Goal: Use online tool/utility: Utilize a website feature to perform a specific function

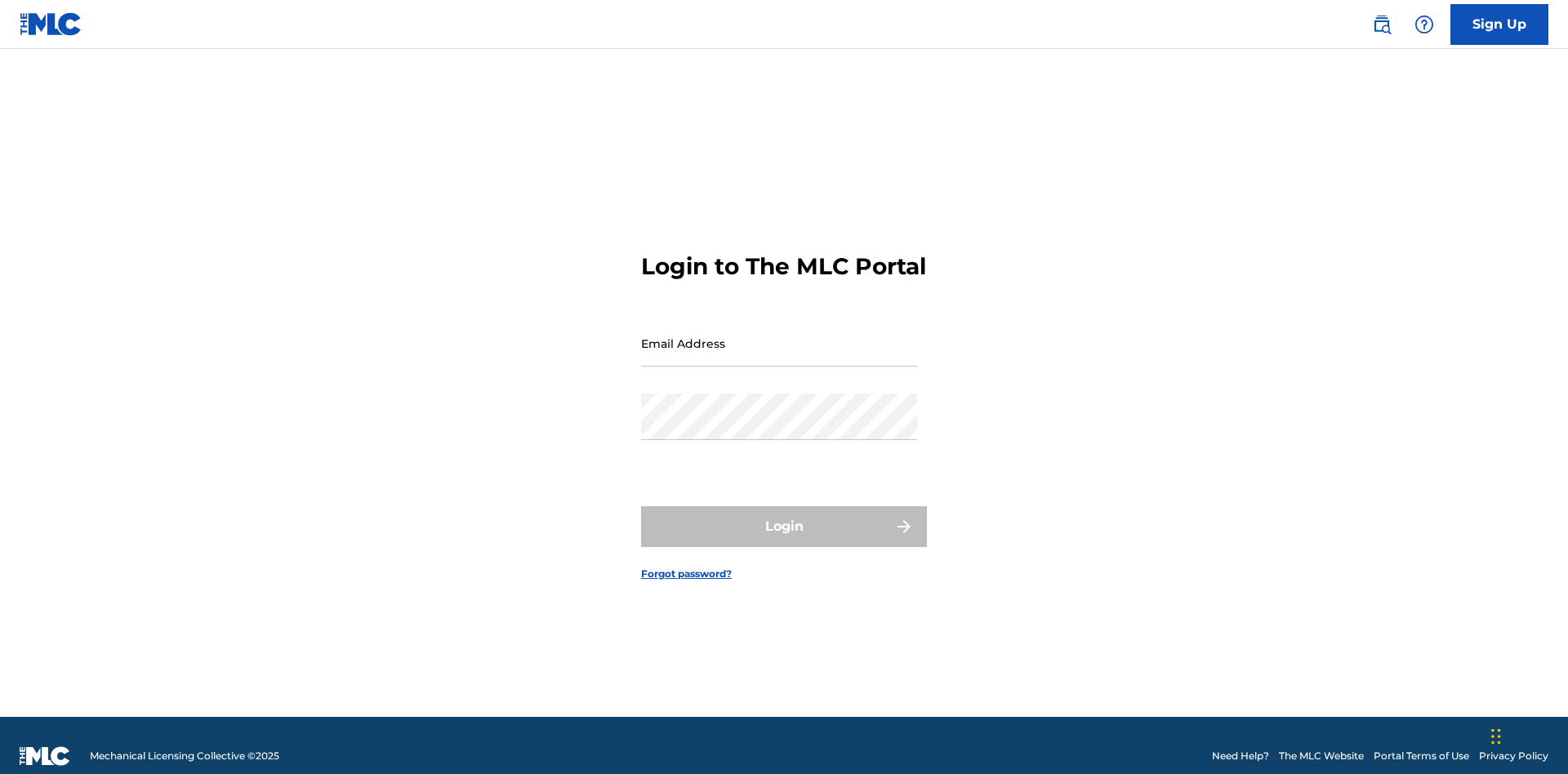
scroll to position [21, 0]
click at [779, 336] on input "Email Address" at bounding box center [779, 342] width 276 height 46
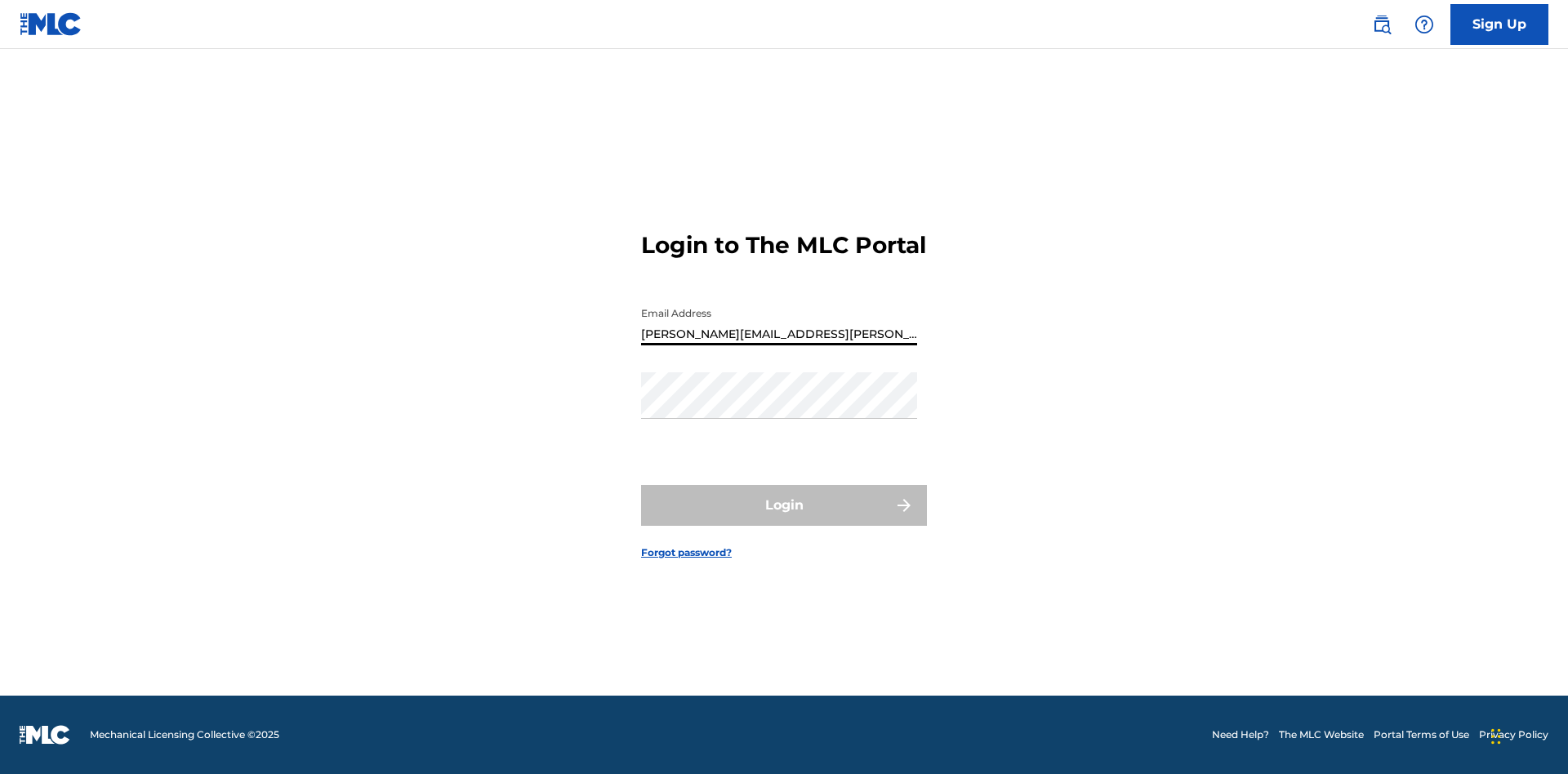
type input "[PERSON_NAME][EMAIL_ADDRESS][PERSON_NAME][DOMAIN_NAME]"
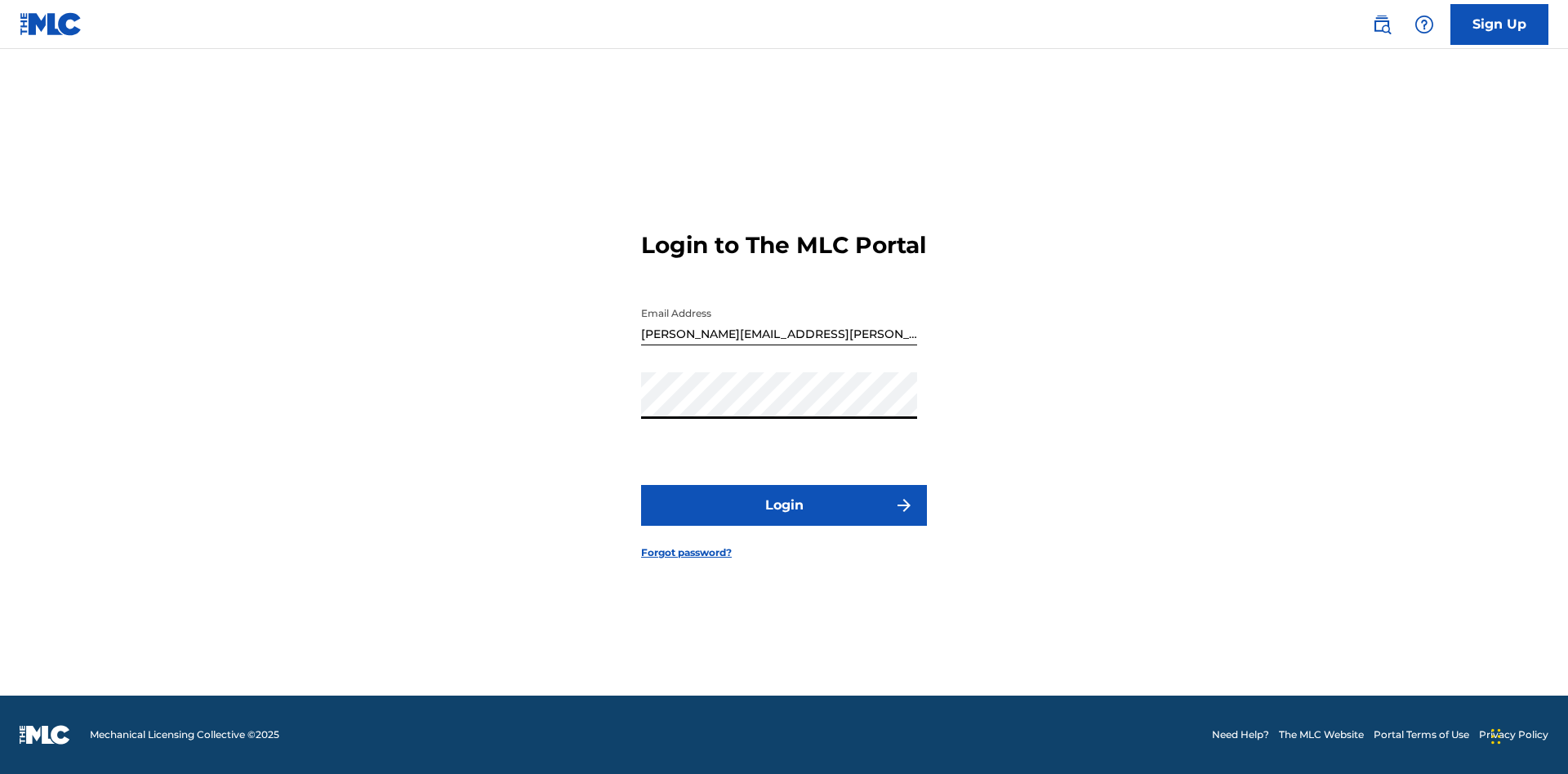
click at [784, 520] on button "Login" at bounding box center [784, 505] width 286 height 41
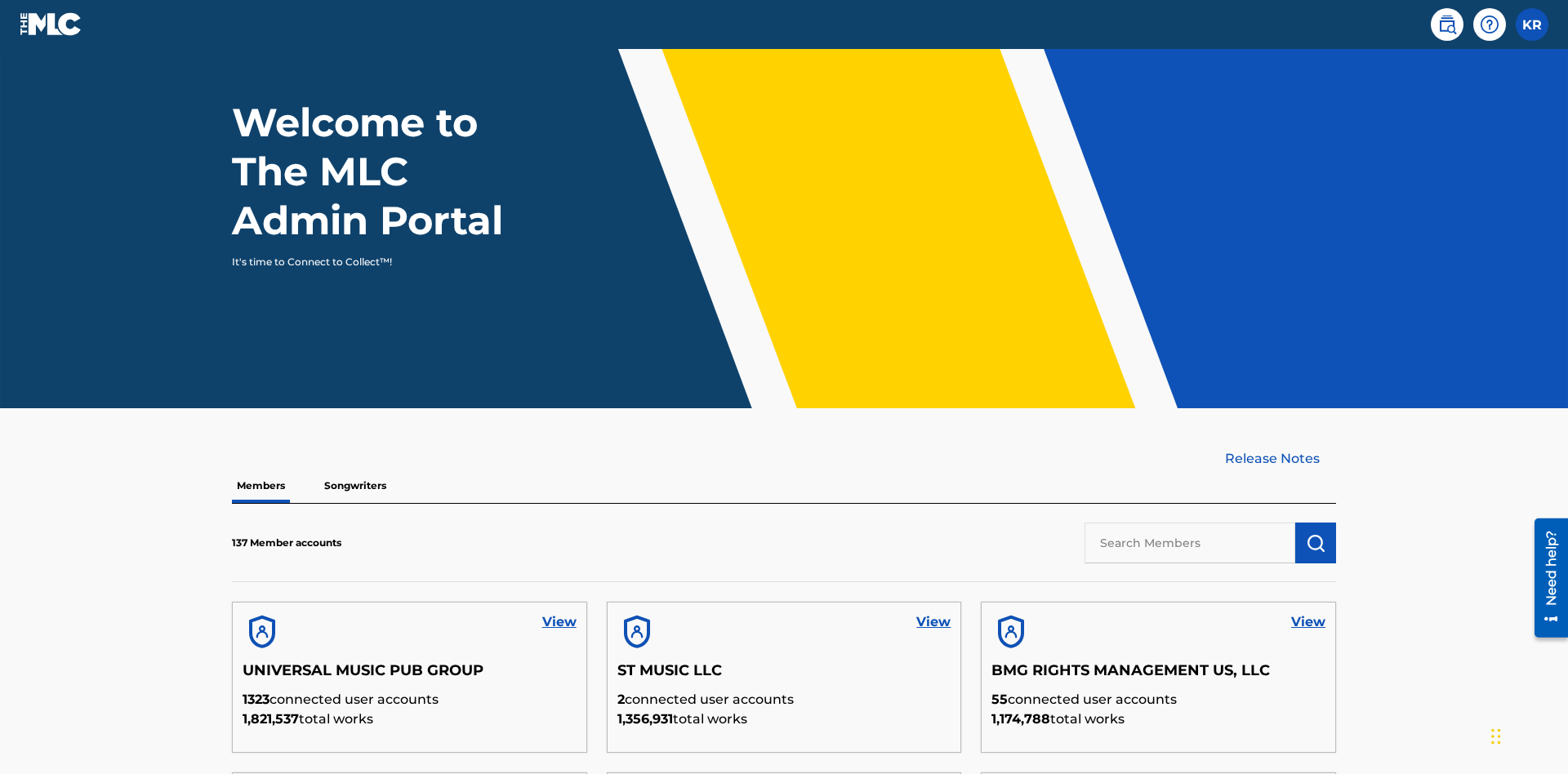
click at [1190, 523] on input "text" at bounding box center [1190, 543] width 211 height 41
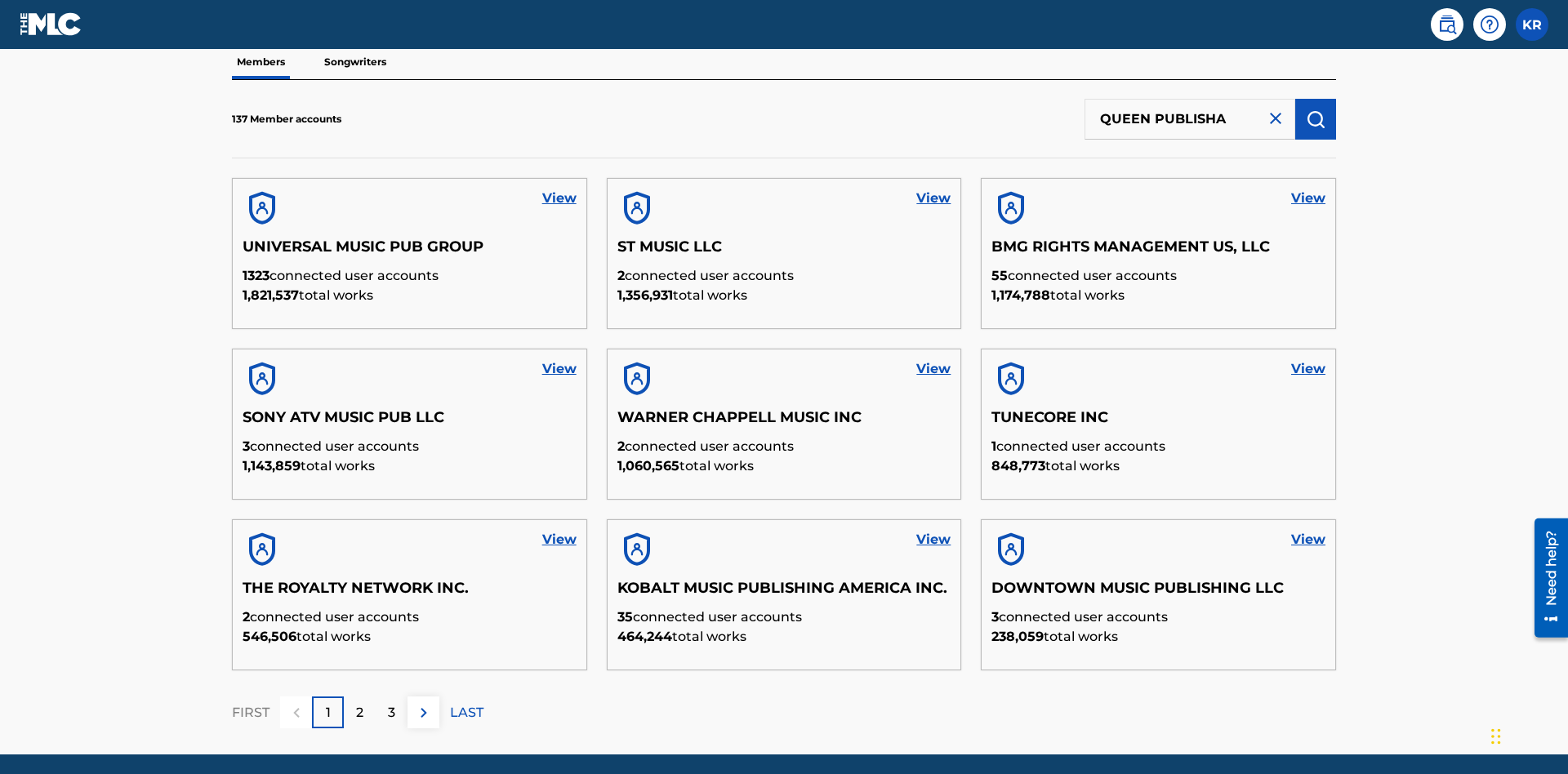
type input "QUEEN PUBLISHA"
click at [1316, 109] on img "submit" at bounding box center [1316, 119] width 20 height 20
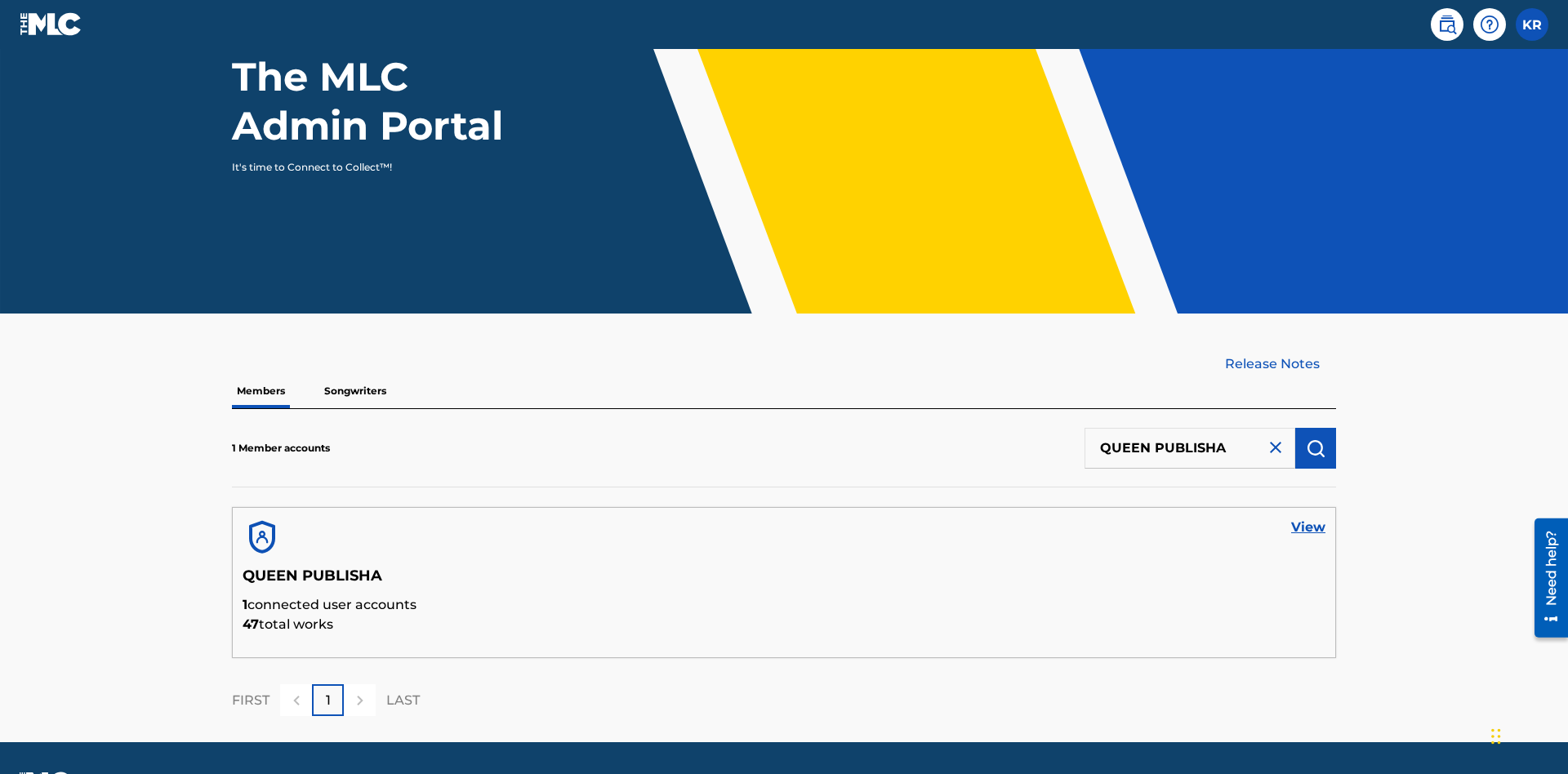
click at [1308, 518] on link "View" at bounding box center [1308, 527] width 34 height 20
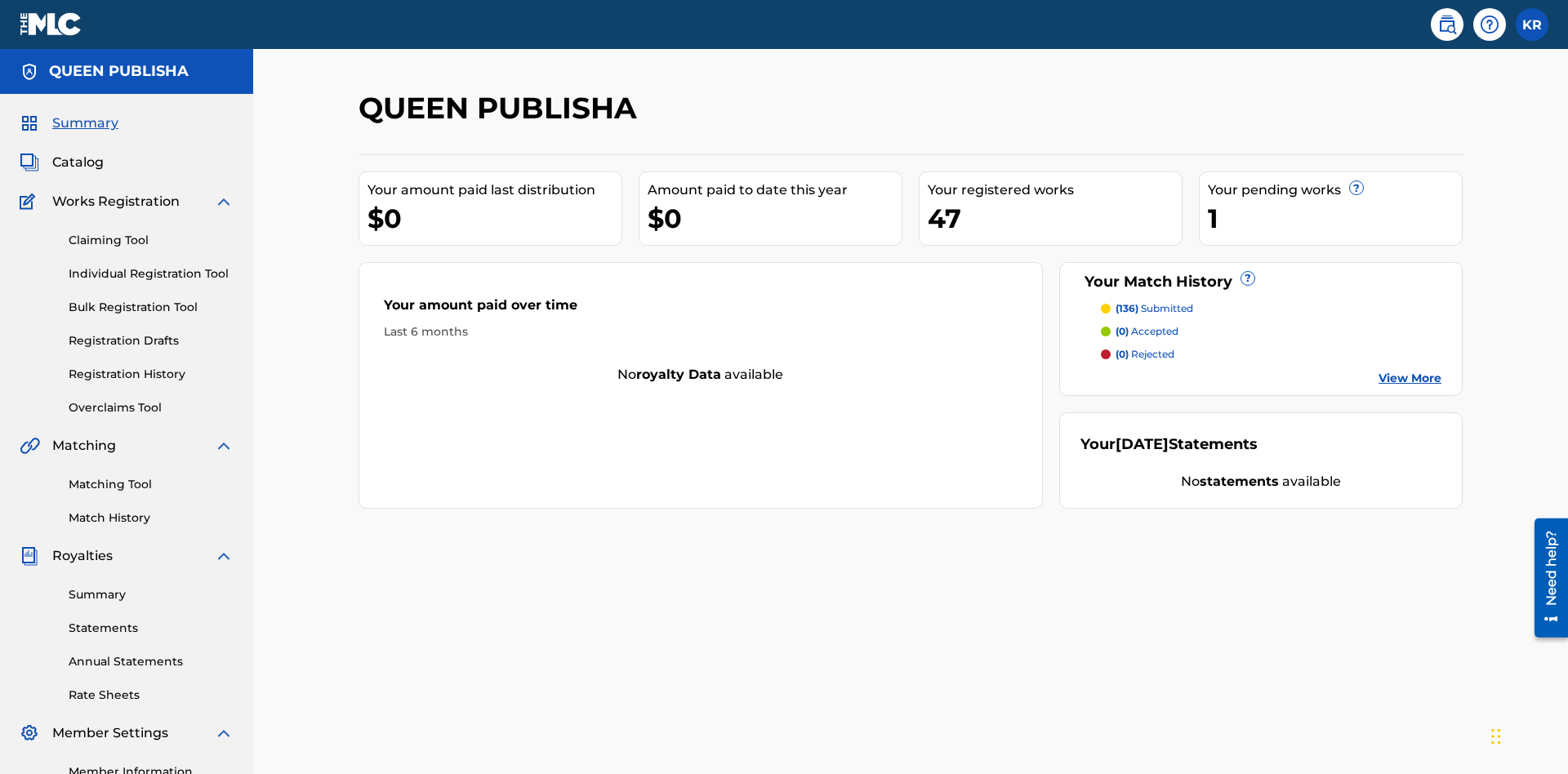
click at [151, 476] on link "Matching Tool" at bounding box center [151, 485] width 165 height 17
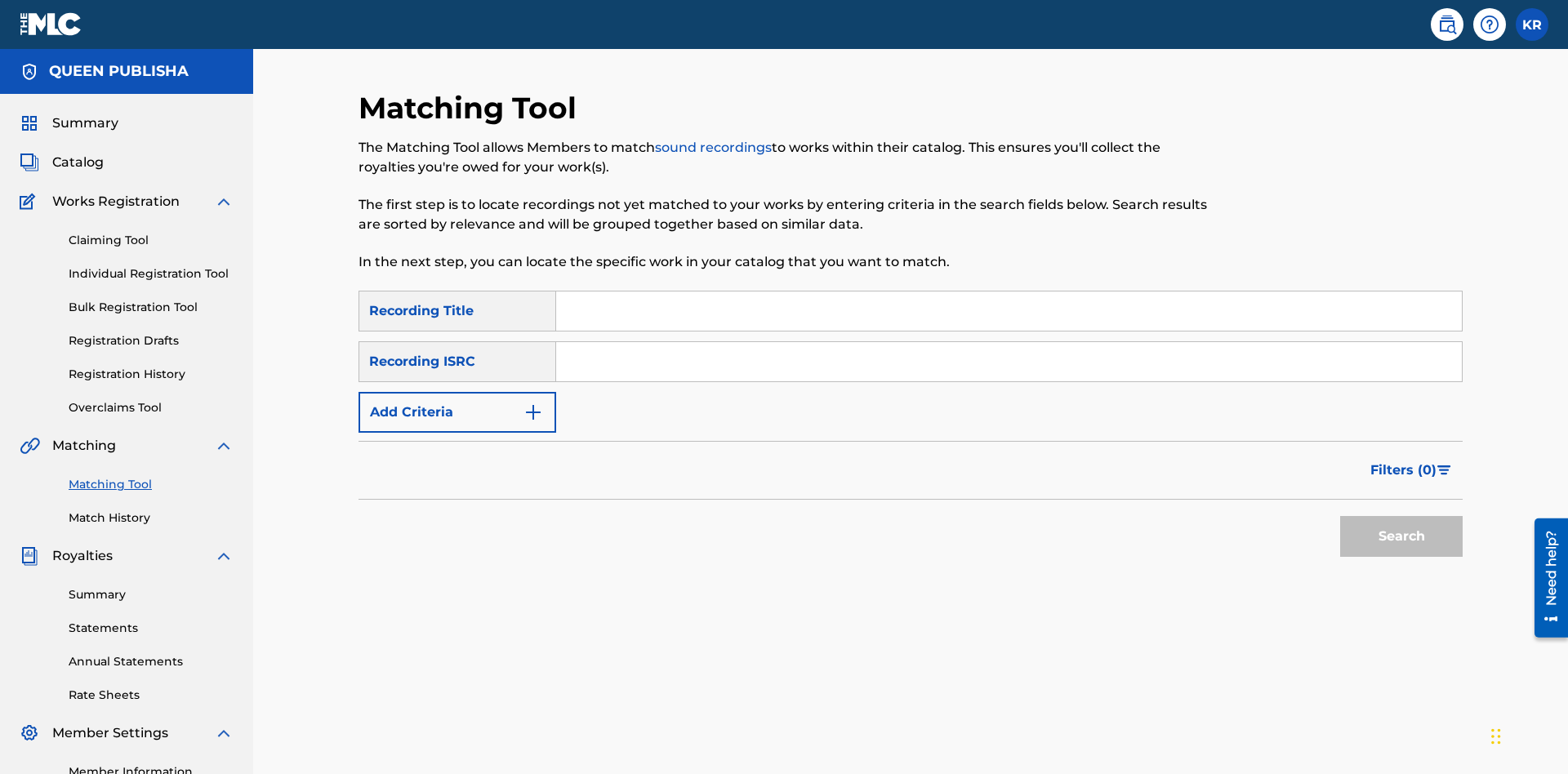
click at [1008, 291] on input "Search Form" at bounding box center [1008, 310] width 906 height 39
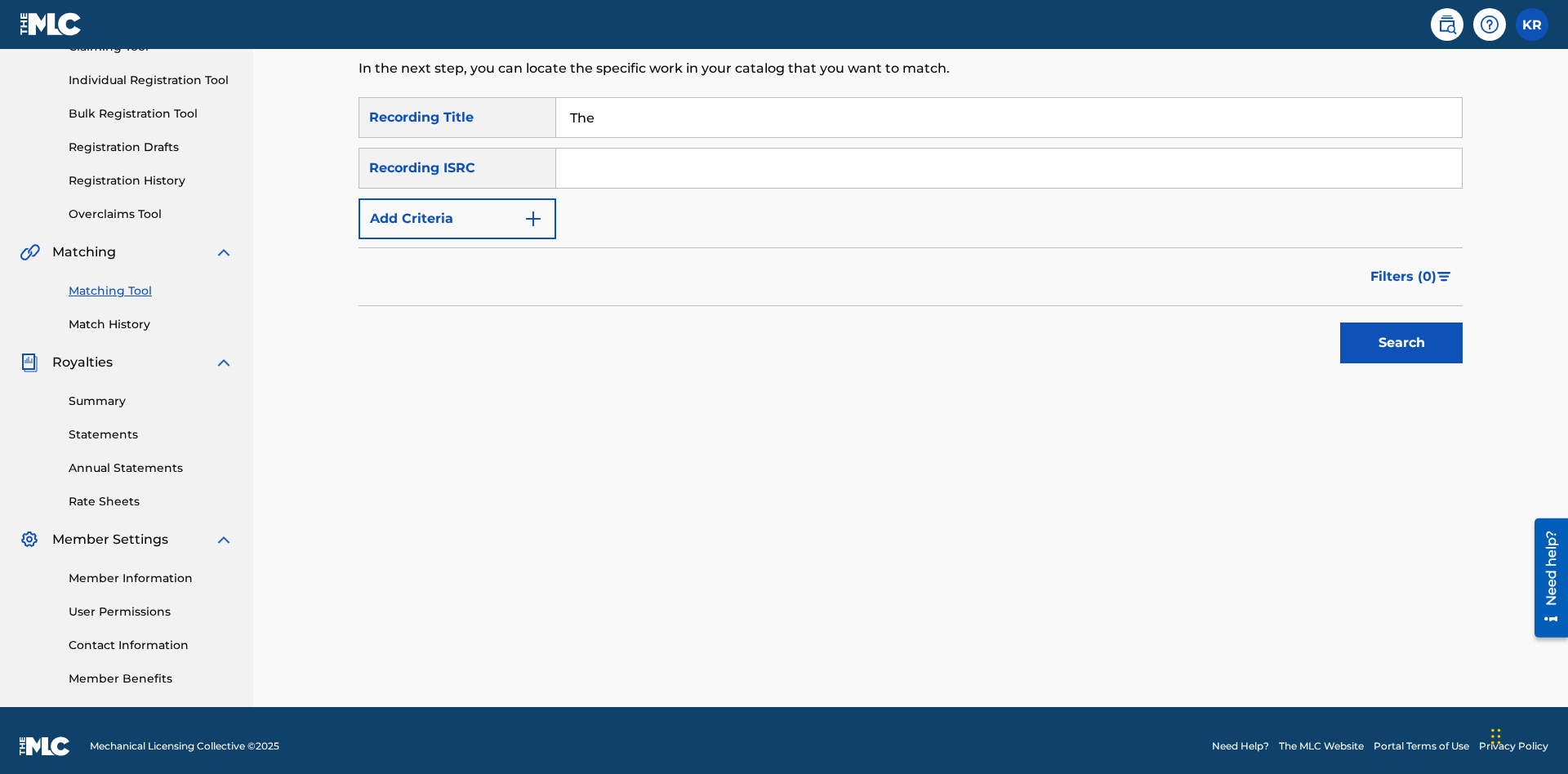
type input "The"
click at [1401, 332] on button "Search" at bounding box center [1401, 342] width 122 height 41
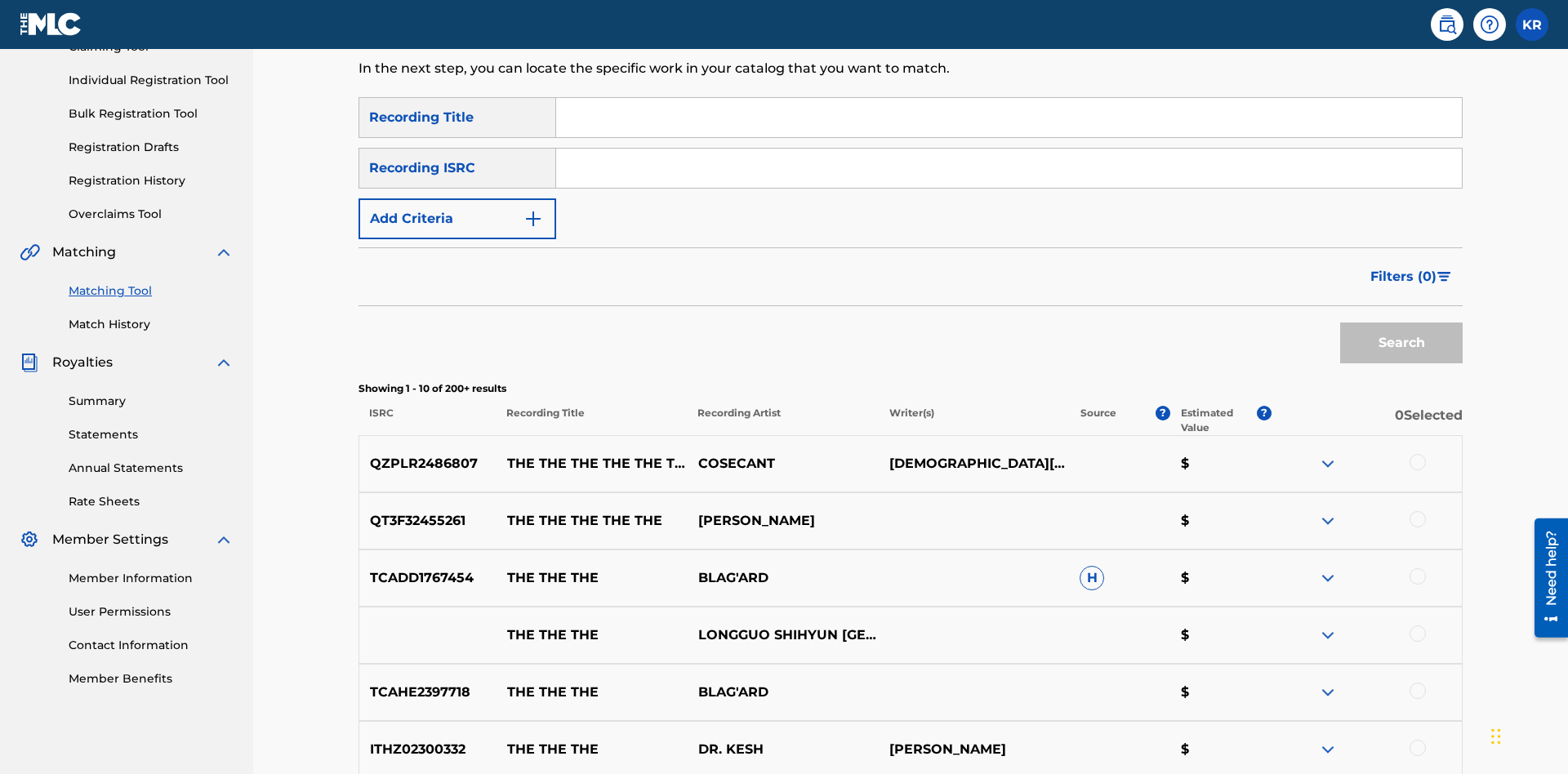
click at [1008, 149] on input "Search Form" at bounding box center [1008, 168] width 906 height 39
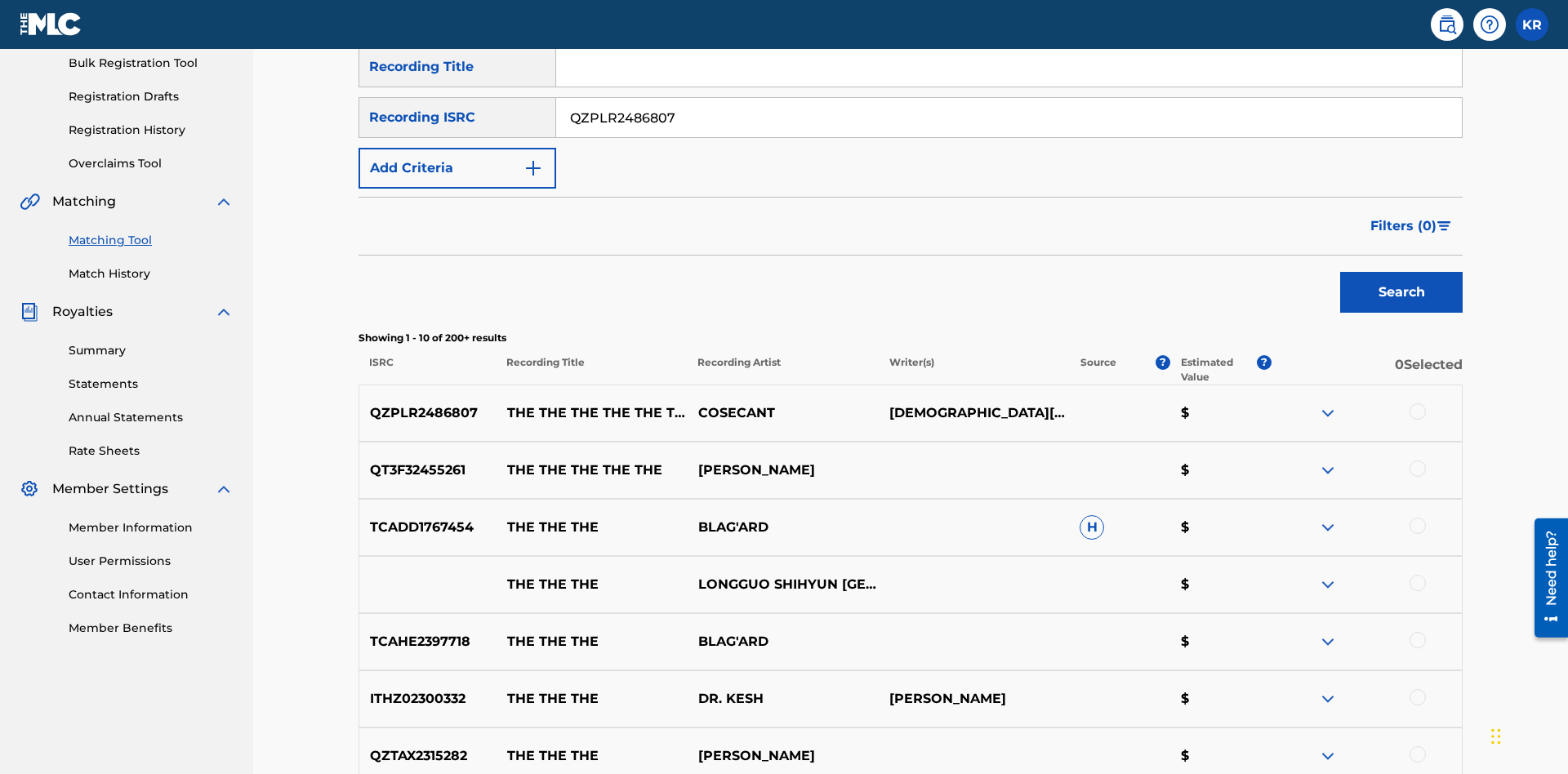
type input "QZPLR2486807"
click at [1401, 272] on button "Search" at bounding box center [1401, 292] width 122 height 41
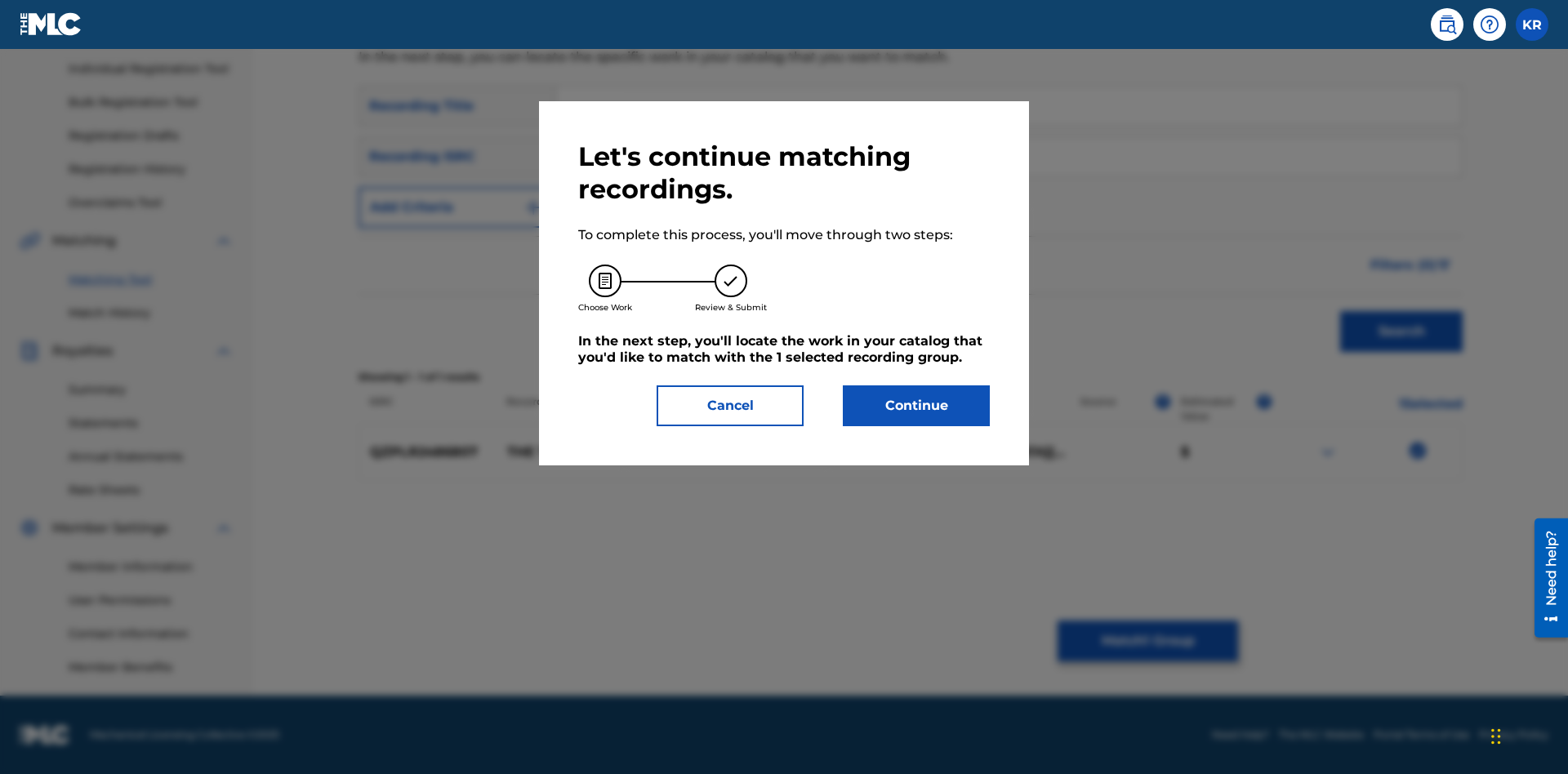
click at [916, 406] on button "Continue" at bounding box center [915, 405] width 147 height 41
